Goal: Task Accomplishment & Management: Manage account settings

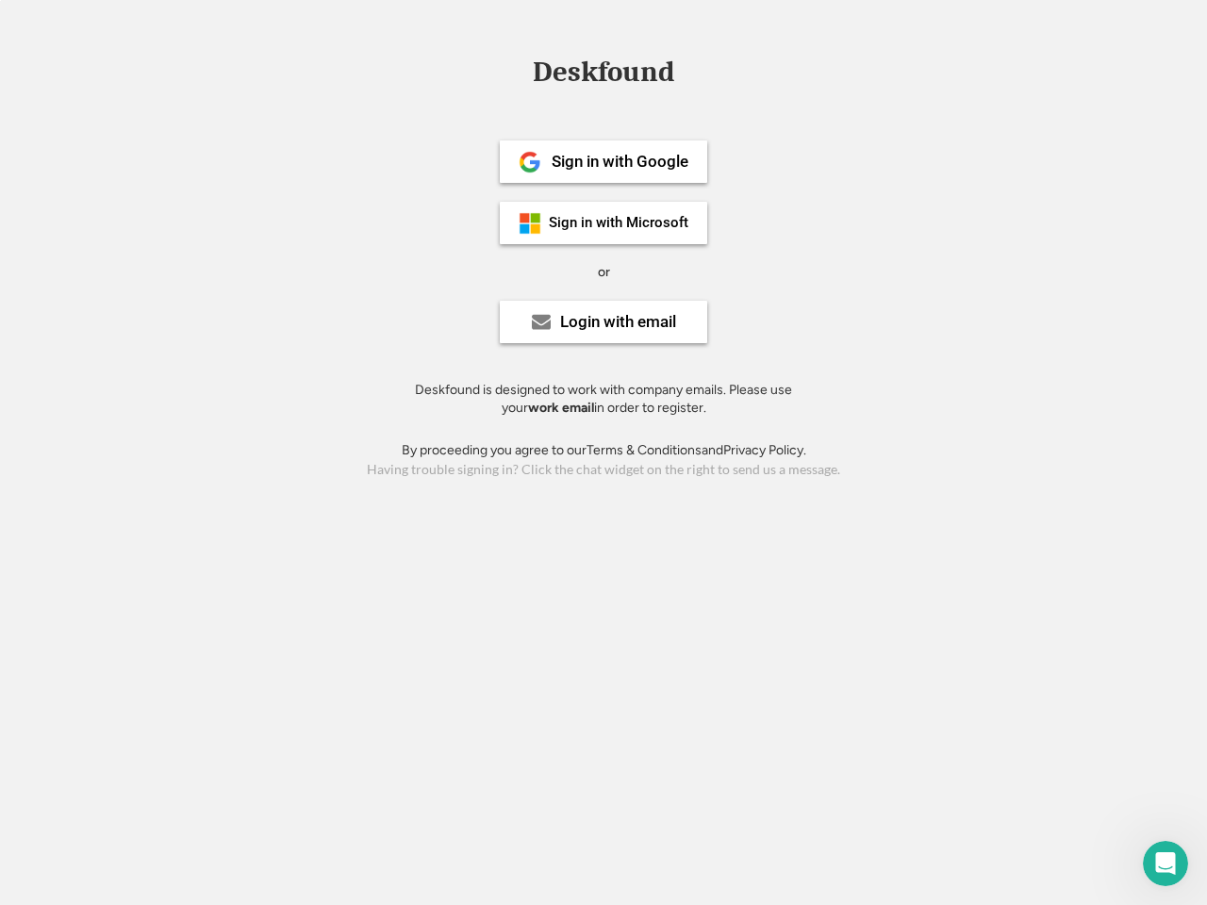
click at [603, 270] on div "or" at bounding box center [604, 272] width 12 height 19
click at [603, 75] on div "Deskfound" at bounding box center [603, 71] width 160 height 29
click at [516, 71] on div "Deskfound" at bounding box center [603, 75] width 1207 height 36
click at [603, 75] on div "Deskfound" at bounding box center [603, 71] width 160 height 29
click at [603, 271] on div "or" at bounding box center [604, 272] width 12 height 19
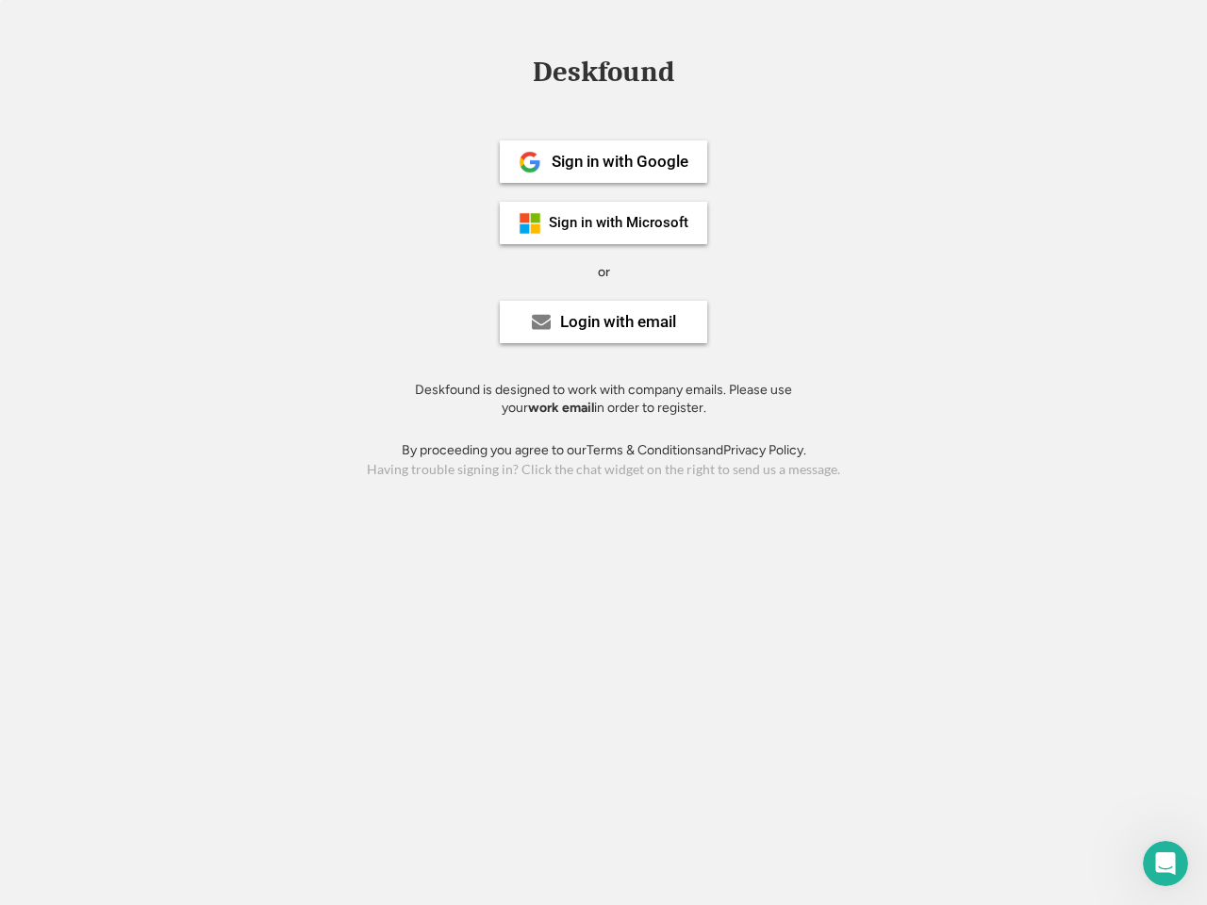
click at [603, 161] on div "Sign in with Google" at bounding box center [619, 162] width 137 height 16
click at [619, 161] on div "Sign in with Google" at bounding box center [619, 162] width 137 height 16
click at [530, 162] on img at bounding box center [529, 162] width 23 height 23
click at [603, 222] on div "Sign in with Microsoft" at bounding box center [619, 223] width 140 height 14
click at [619, 222] on div "Sign in with Microsoft" at bounding box center [619, 223] width 140 height 14
